Goal: Transaction & Acquisition: Download file/media

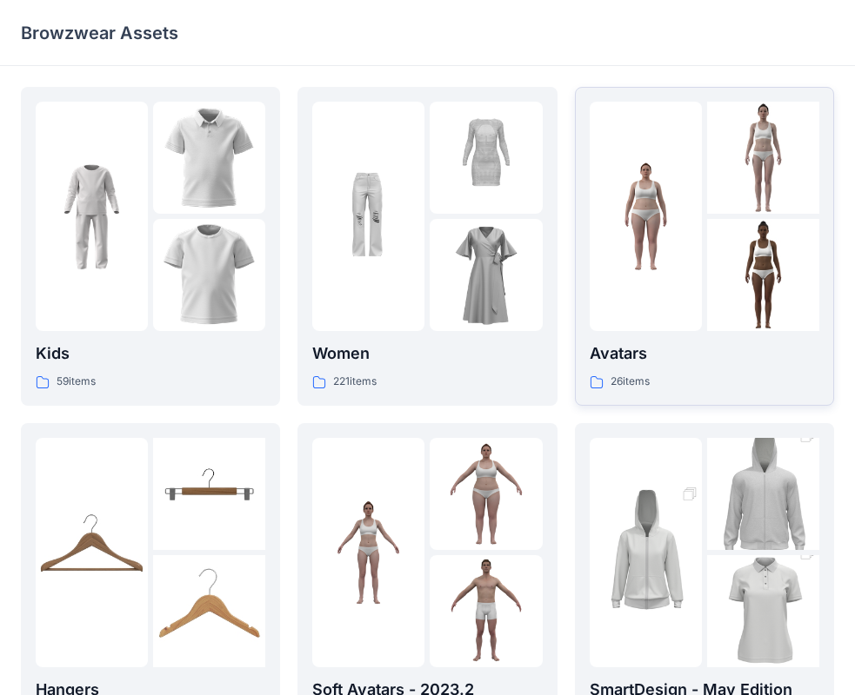
click at [762, 262] on img at bounding box center [763, 275] width 112 height 112
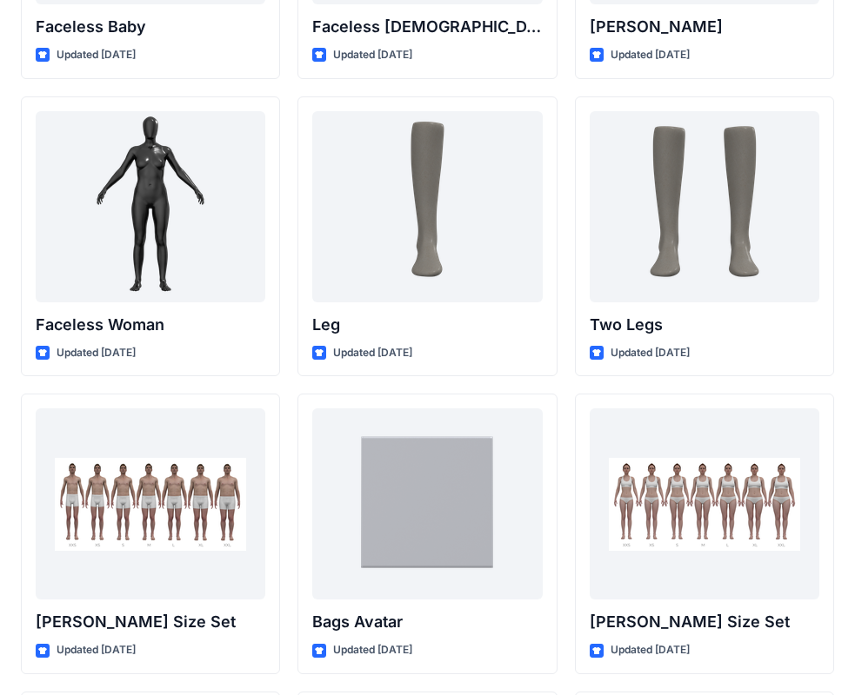
scroll to position [1692, 0]
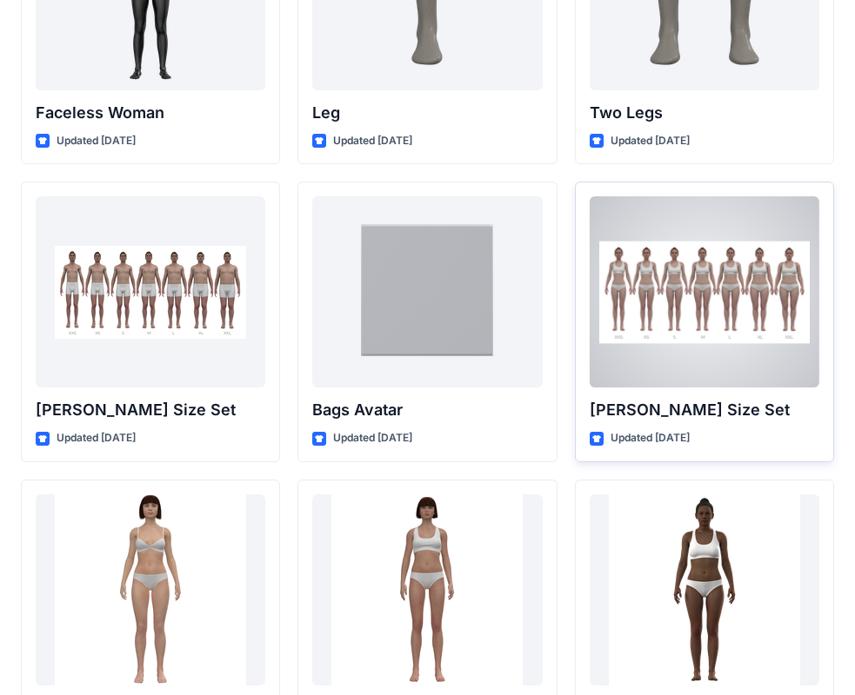
click at [702, 330] on div at bounding box center [703, 291] width 229 height 191
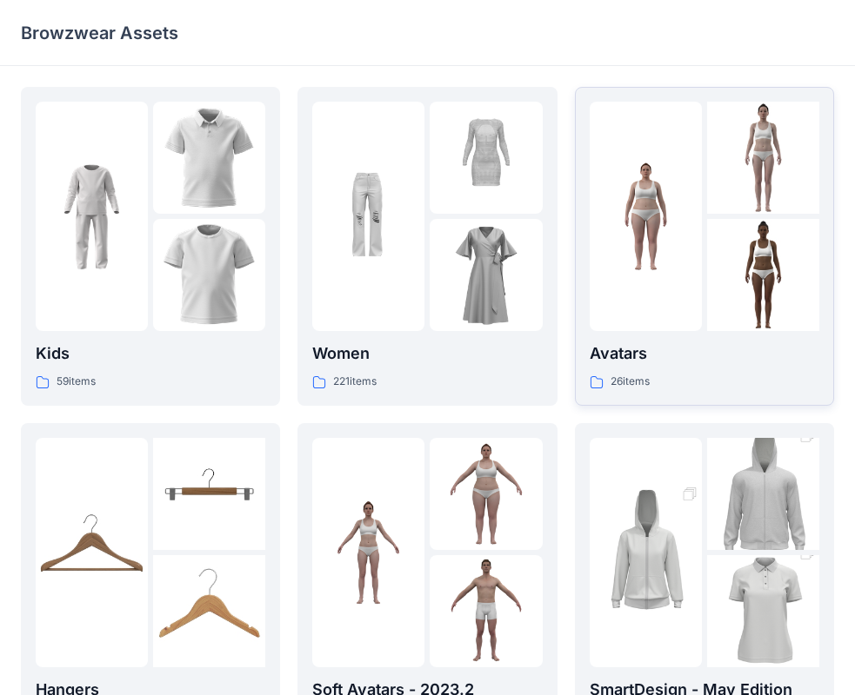
click at [713, 330] on div at bounding box center [763, 275] width 112 height 112
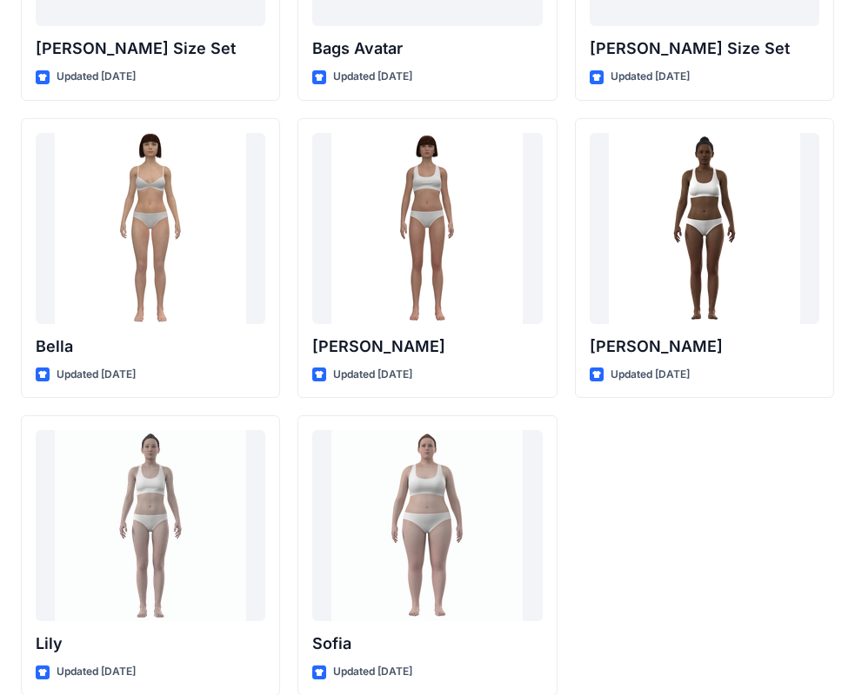
scroll to position [2075, 0]
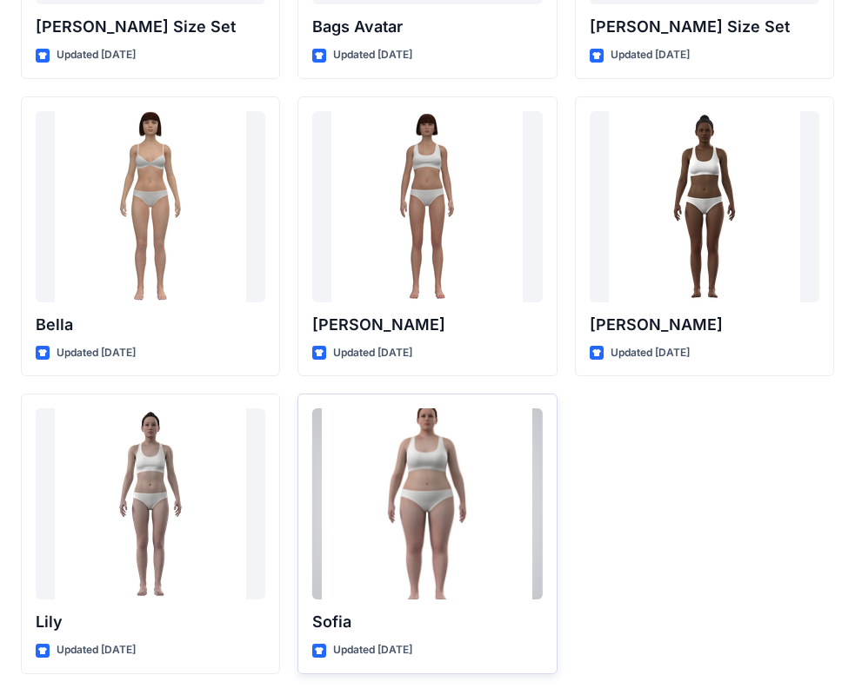
click at [429, 509] on div at bounding box center [426, 504] width 229 height 191
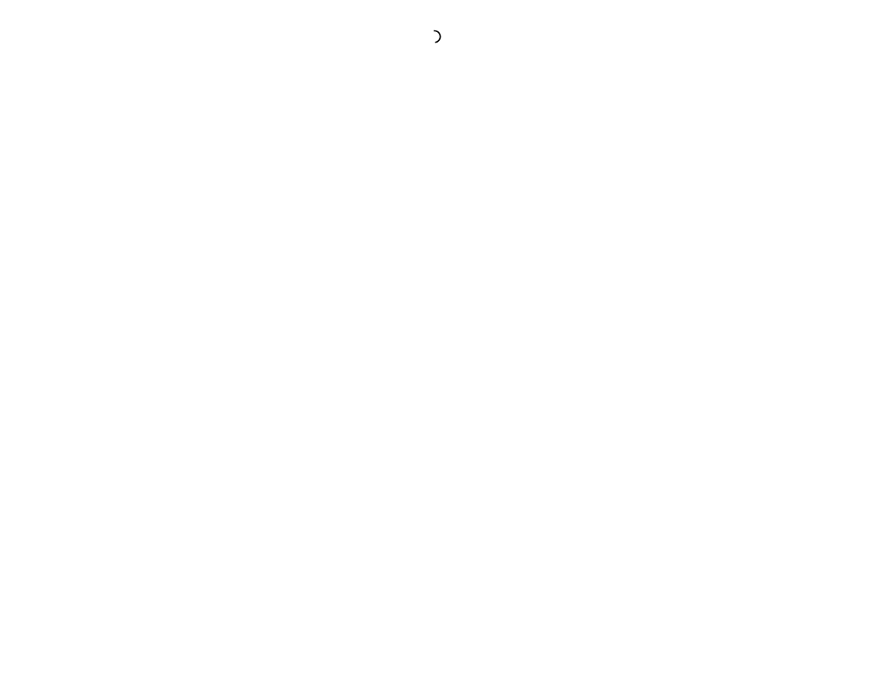
click at [429, 509] on div at bounding box center [434, 347] width 869 height 695
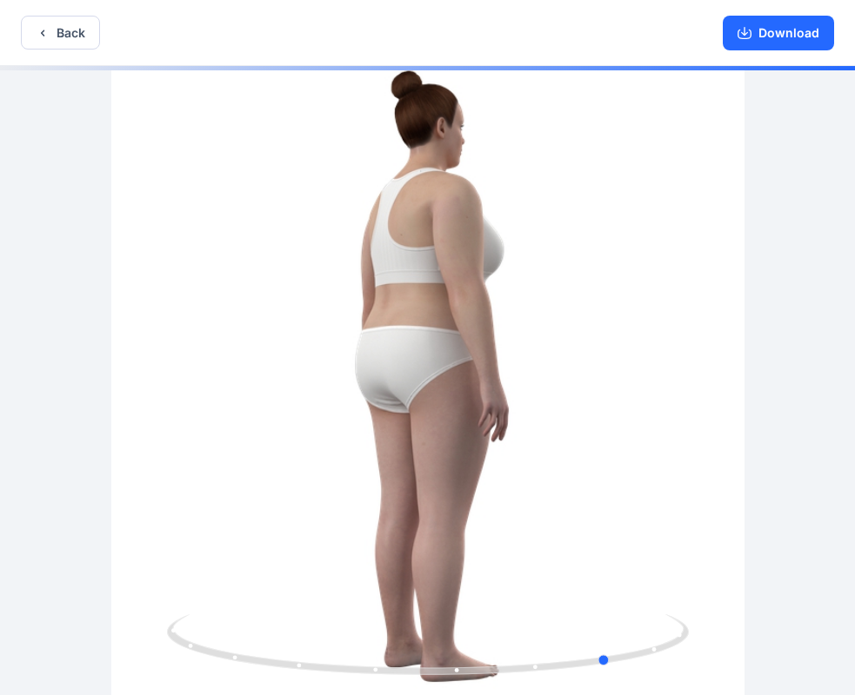
drag, startPoint x: 613, startPoint y: 328, endPoint x: 217, endPoint y: 304, distance: 396.2
click at [217, 304] on div at bounding box center [427, 382] width 855 height 633
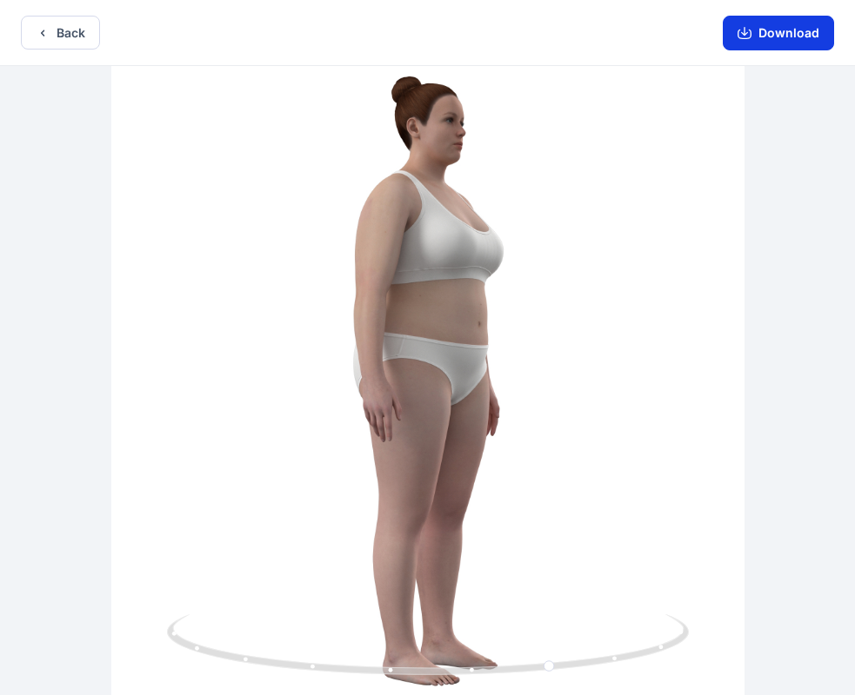
click at [782, 32] on button "Download" at bounding box center [777, 33] width 111 height 35
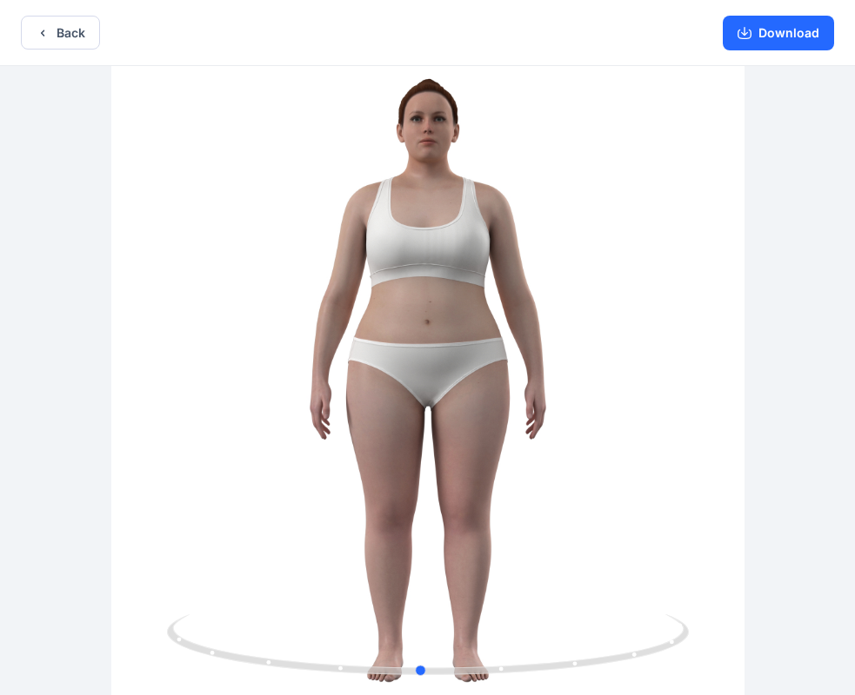
drag, startPoint x: 616, startPoint y: 323, endPoint x: 484, endPoint y: 339, distance: 133.2
click at [484, 339] on div at bounding box center [427, 382] width 855 height 633
drag, startPoint x: 670, startPoint y: 249, endPoint x: 732, endPoint y: 269, distance: 64.9
click at [732, 269] on div at bounding box center [427, 382] width 855 height 633
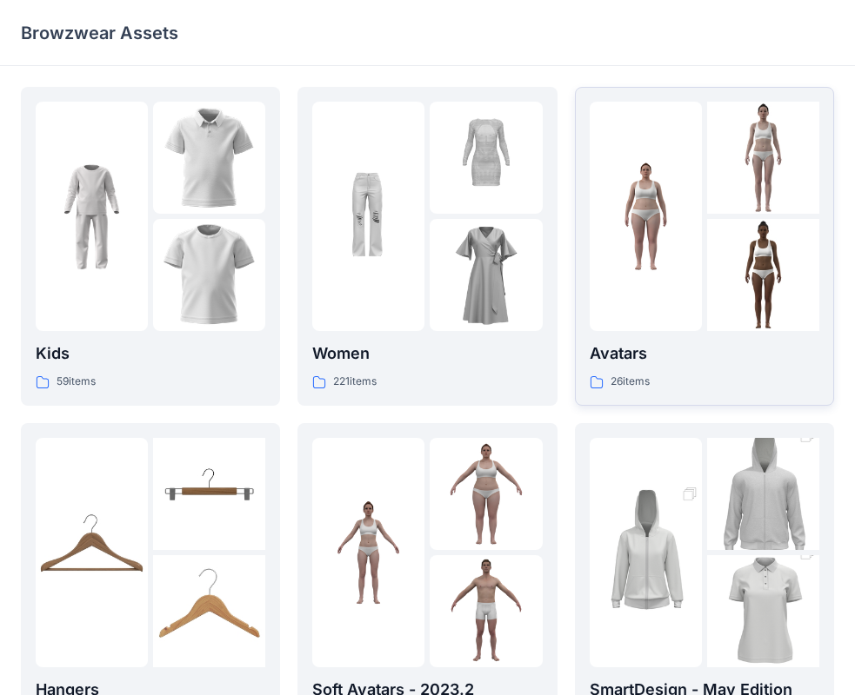
click at [732, 294] on div at bounding box center [763, 275] width 112 height 112
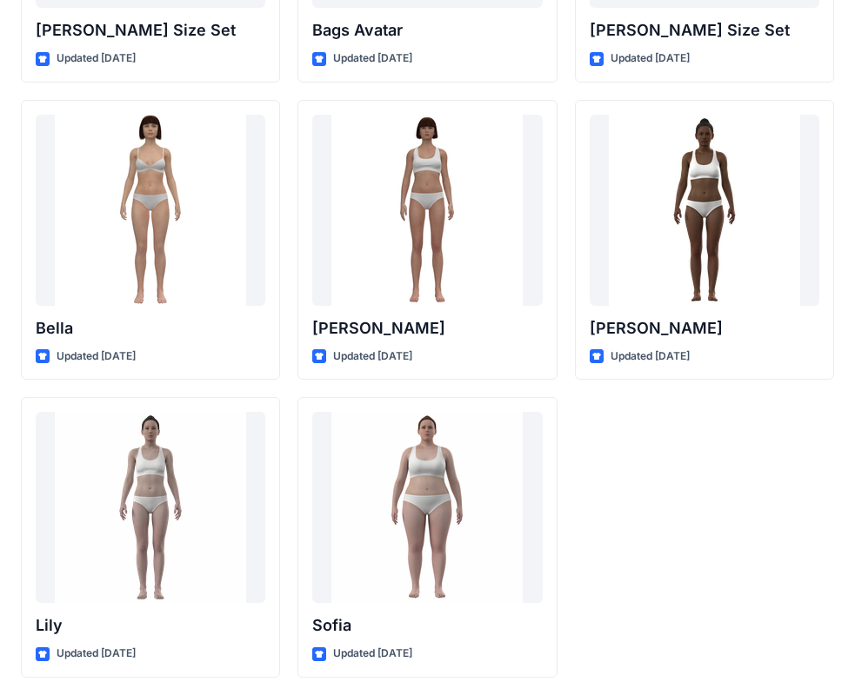
scroll to position [2075, 0]
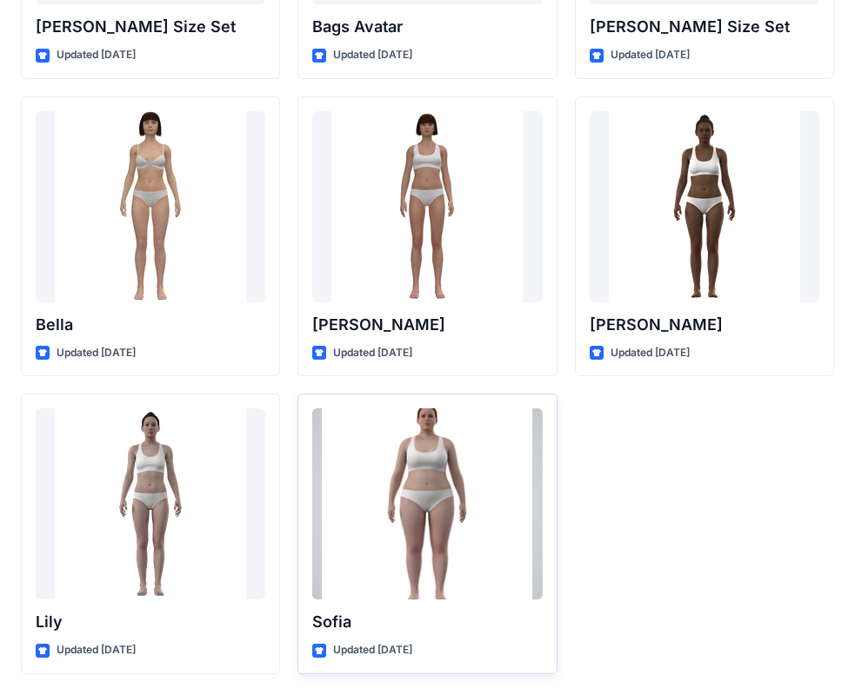
click at [439, 548] on div at bounding box center [426, 504] width 229 height 191
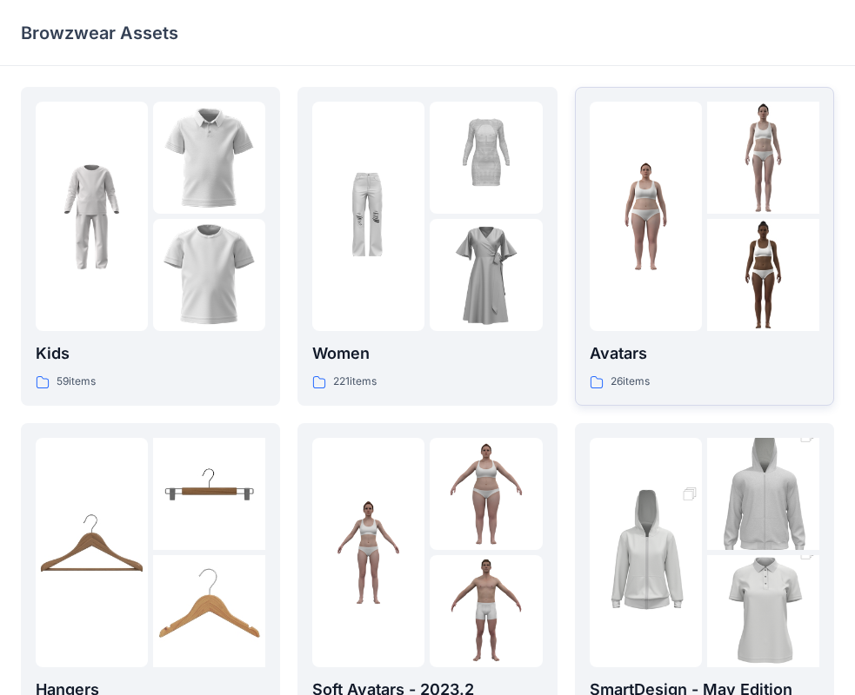
click at [705, 271] on div at bounding box center [703, 216] width 229 height 229
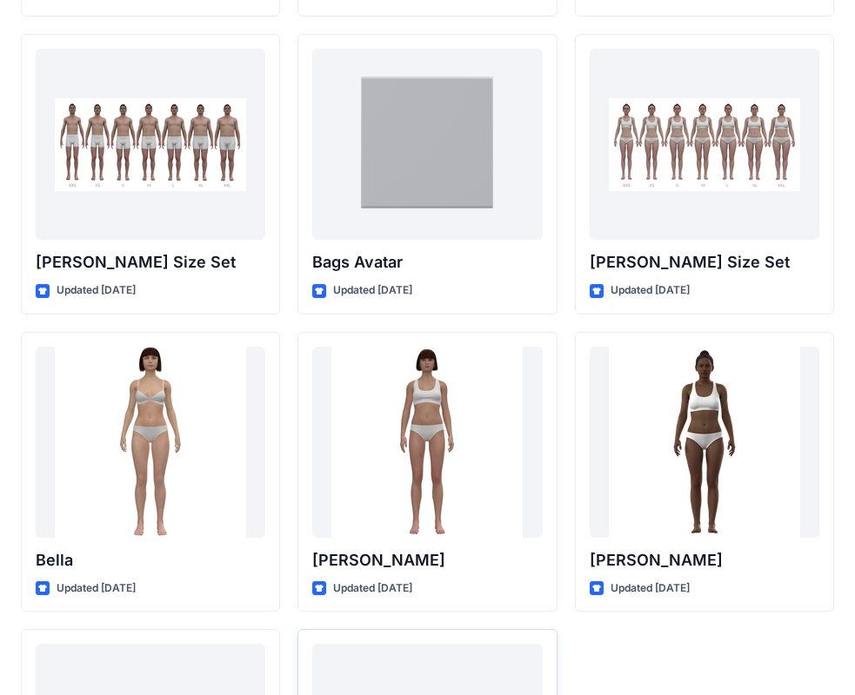
scroll to position [2075, 0]
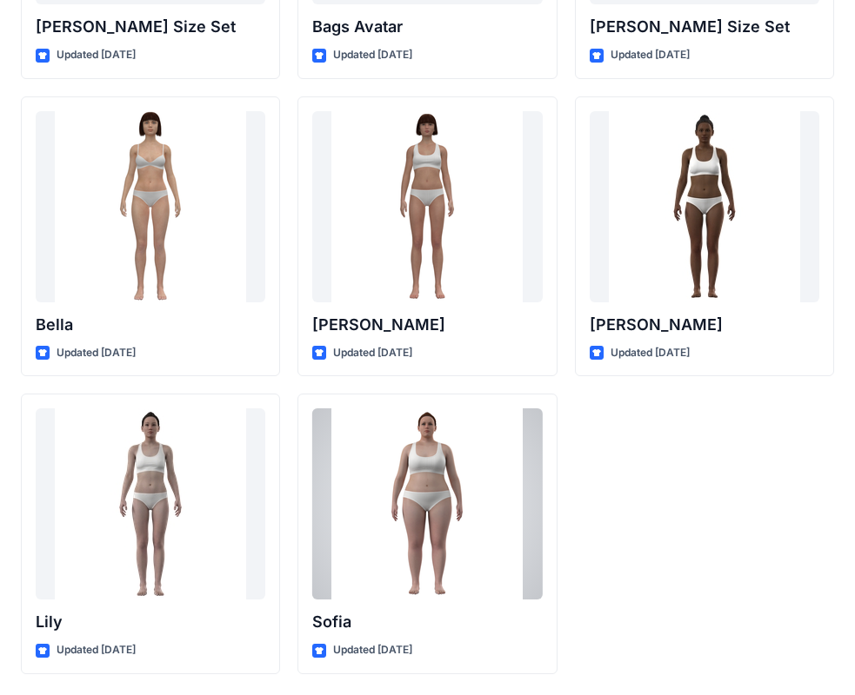
click at [429, 468] on div at bounding box center [426, 504] width 229 height 191
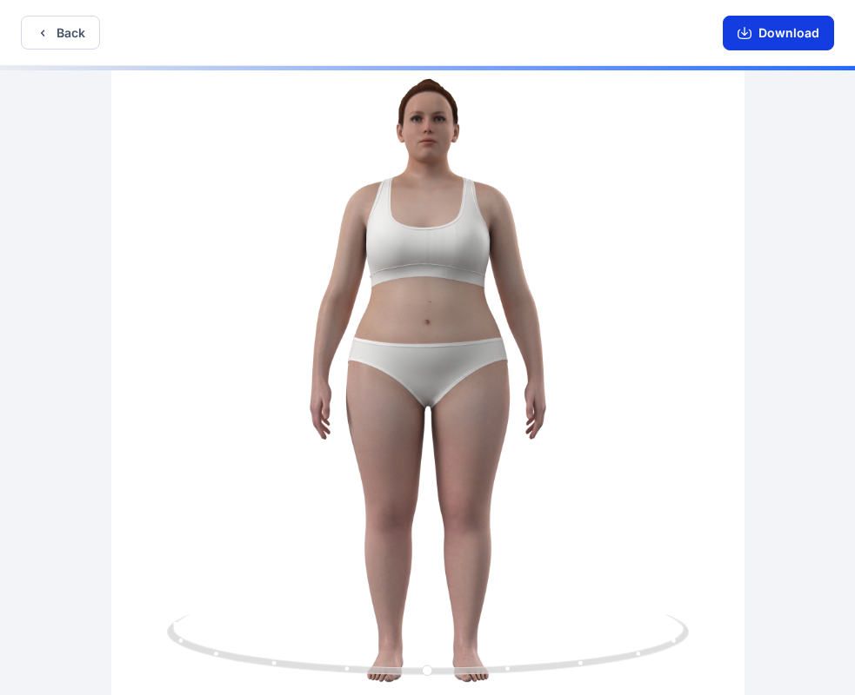
click at [767, 37] on button "Download" at bounding box center [777, 33] width 111 height 35
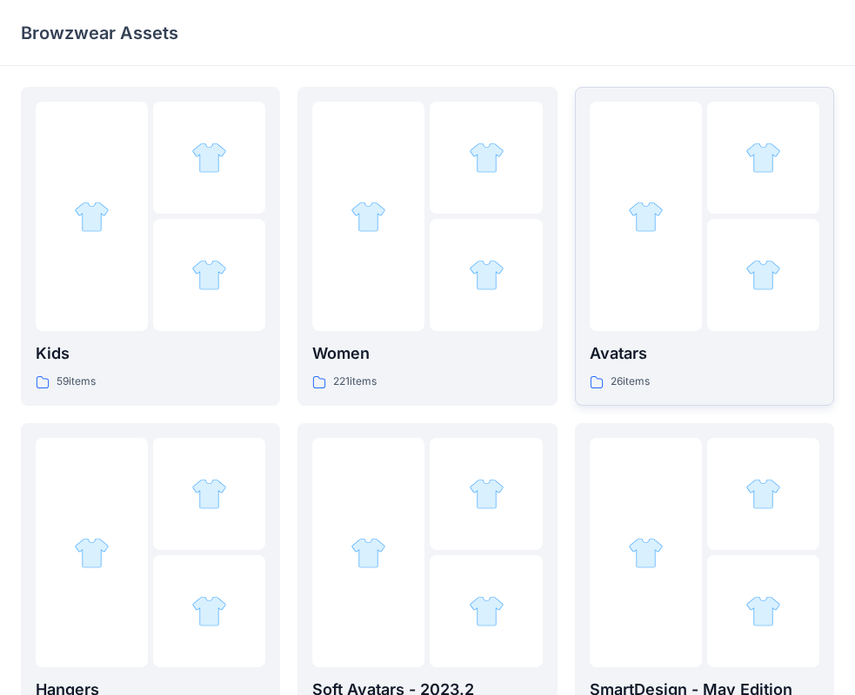
click at [690, 324] on div at bounding box center [645, 216] width 112 height 229
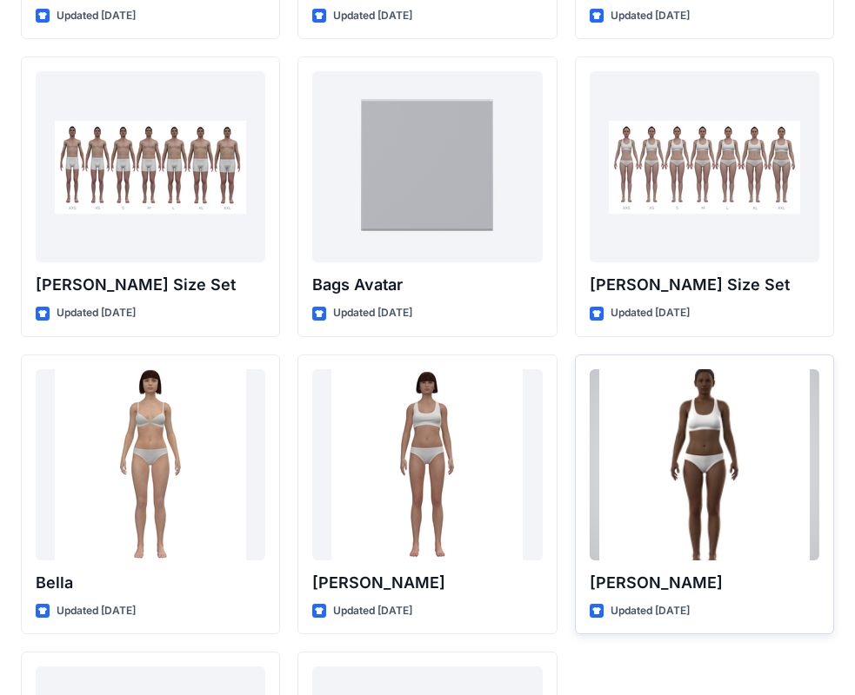
scroll to position [1727, 0]
